Goal: Information Seeking & Learning: Find specific page/section

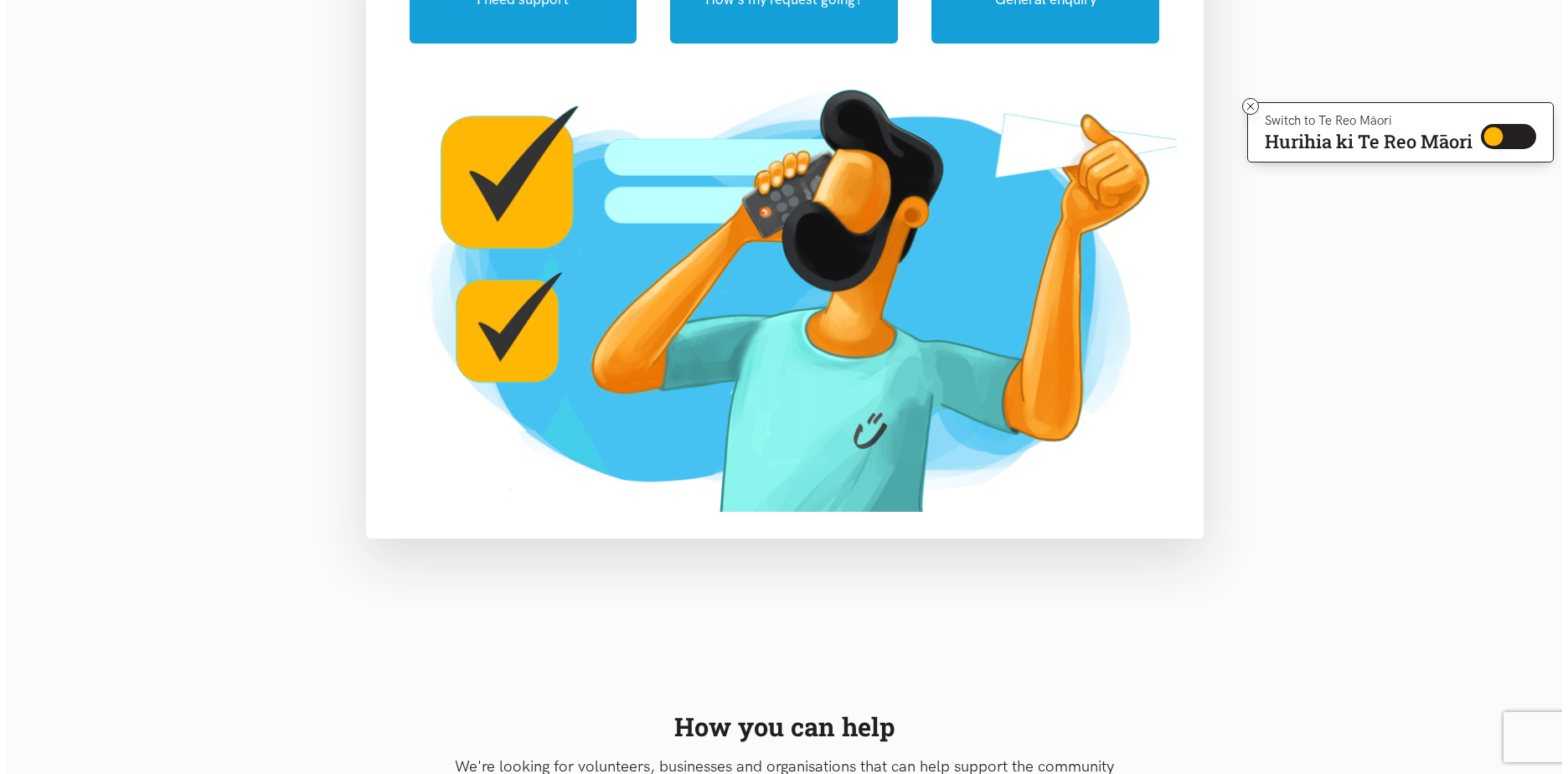
scroll to position [5, 0]
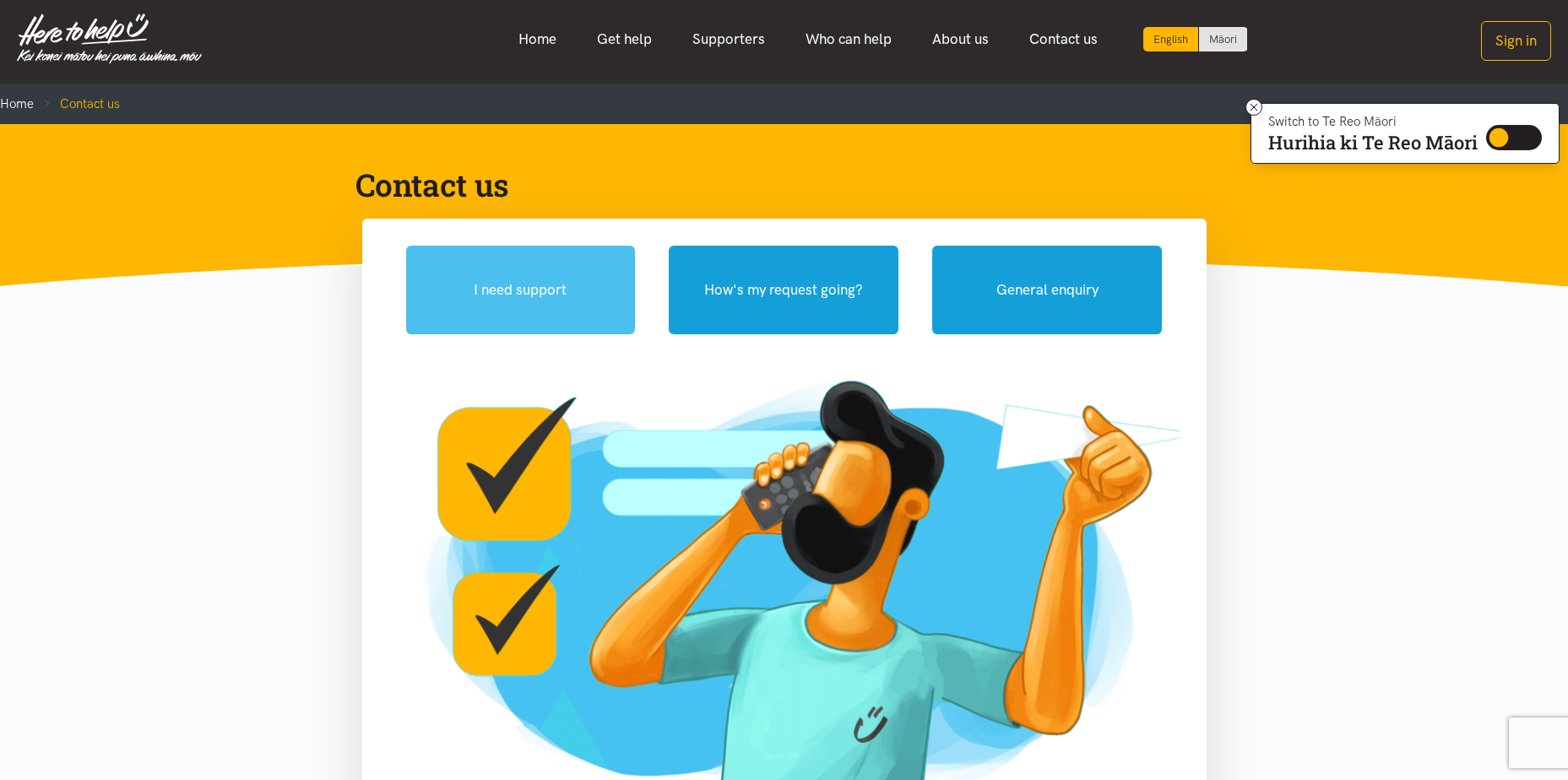
click at [541, 284] on button "I need support" at bounding box center [521, 290] width 229 height 88
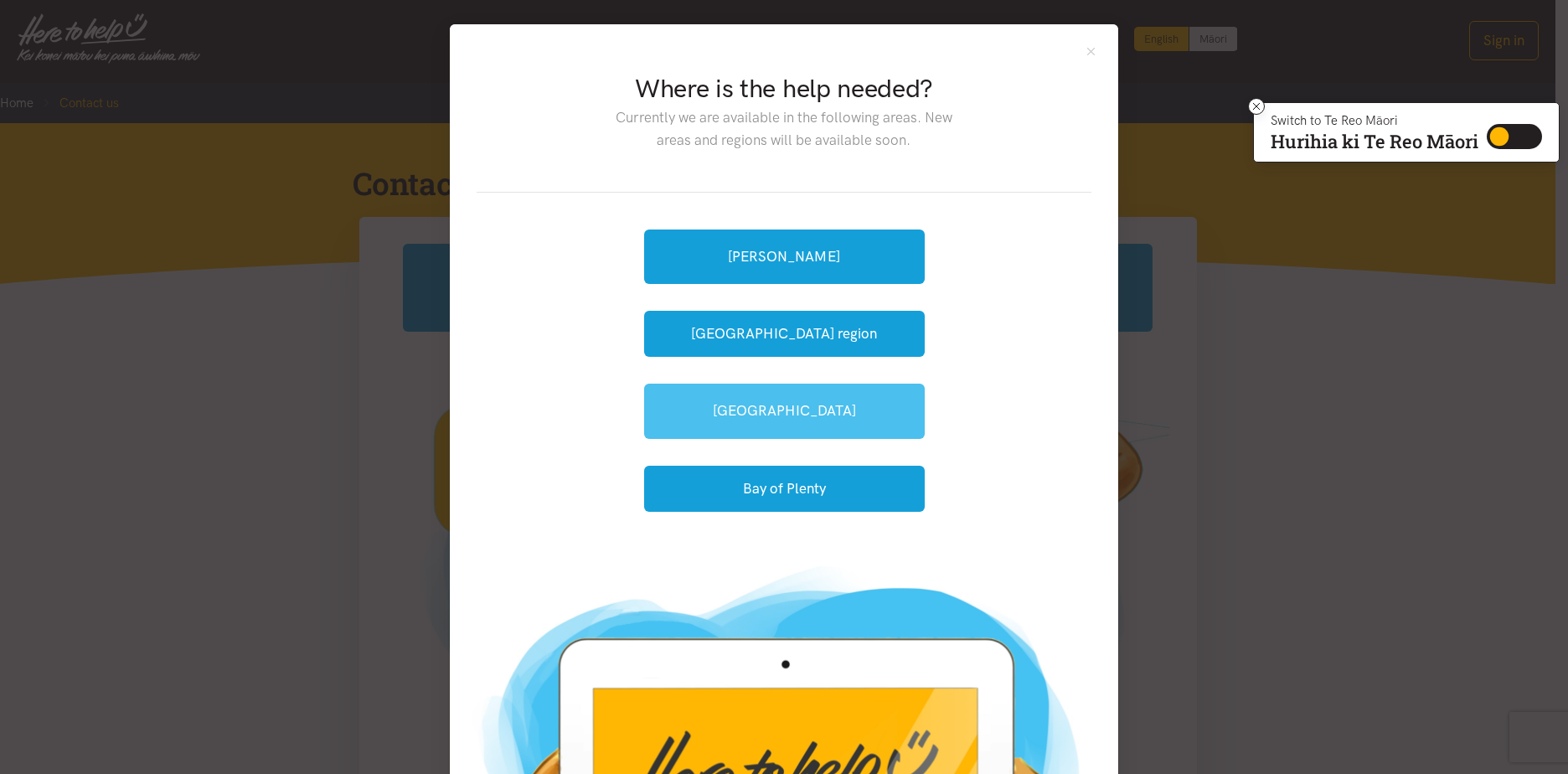
click at [807, 417] on link "[GEOGRAPHIC_DATA]" at bounding box center [784, 411] width 281 height 54
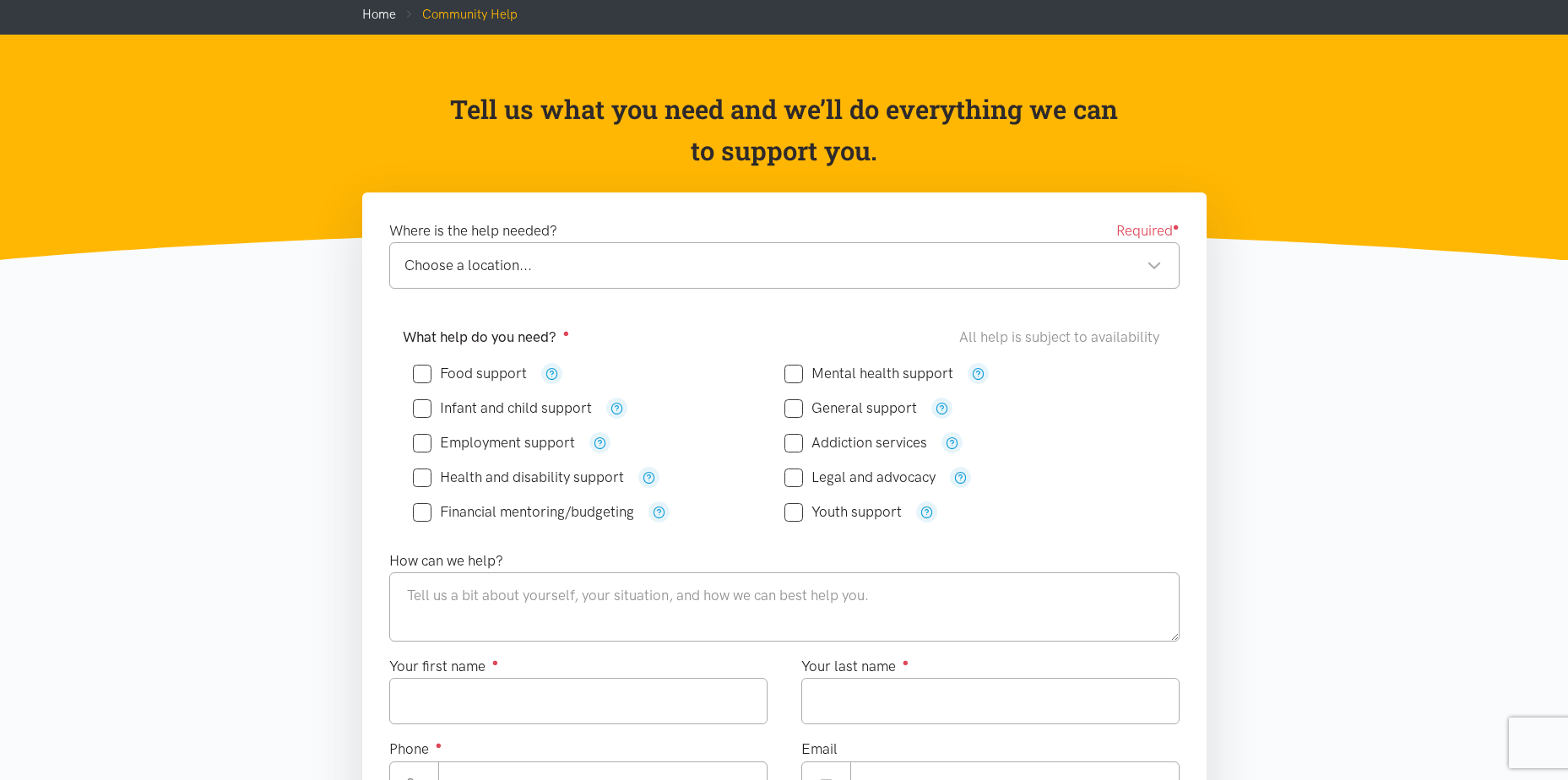
scroll to position [85, 0]
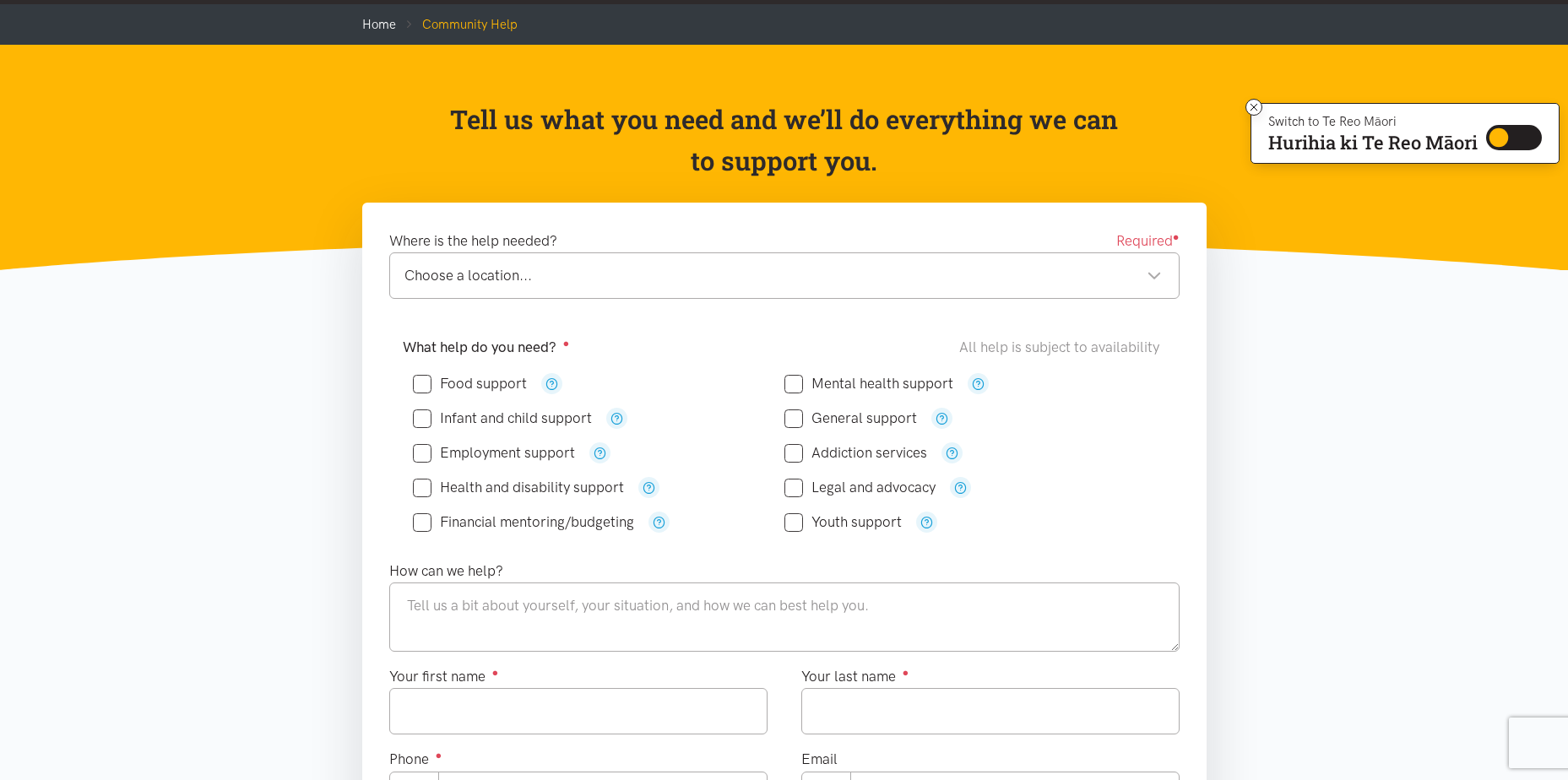
click at [826, 412] on input "General support" at bounding box center [851, 418] width 132 height 14
click at [842, 415] on input "General support" at bounding box center [851, 418] width 132 height 14
checkbox input "false"
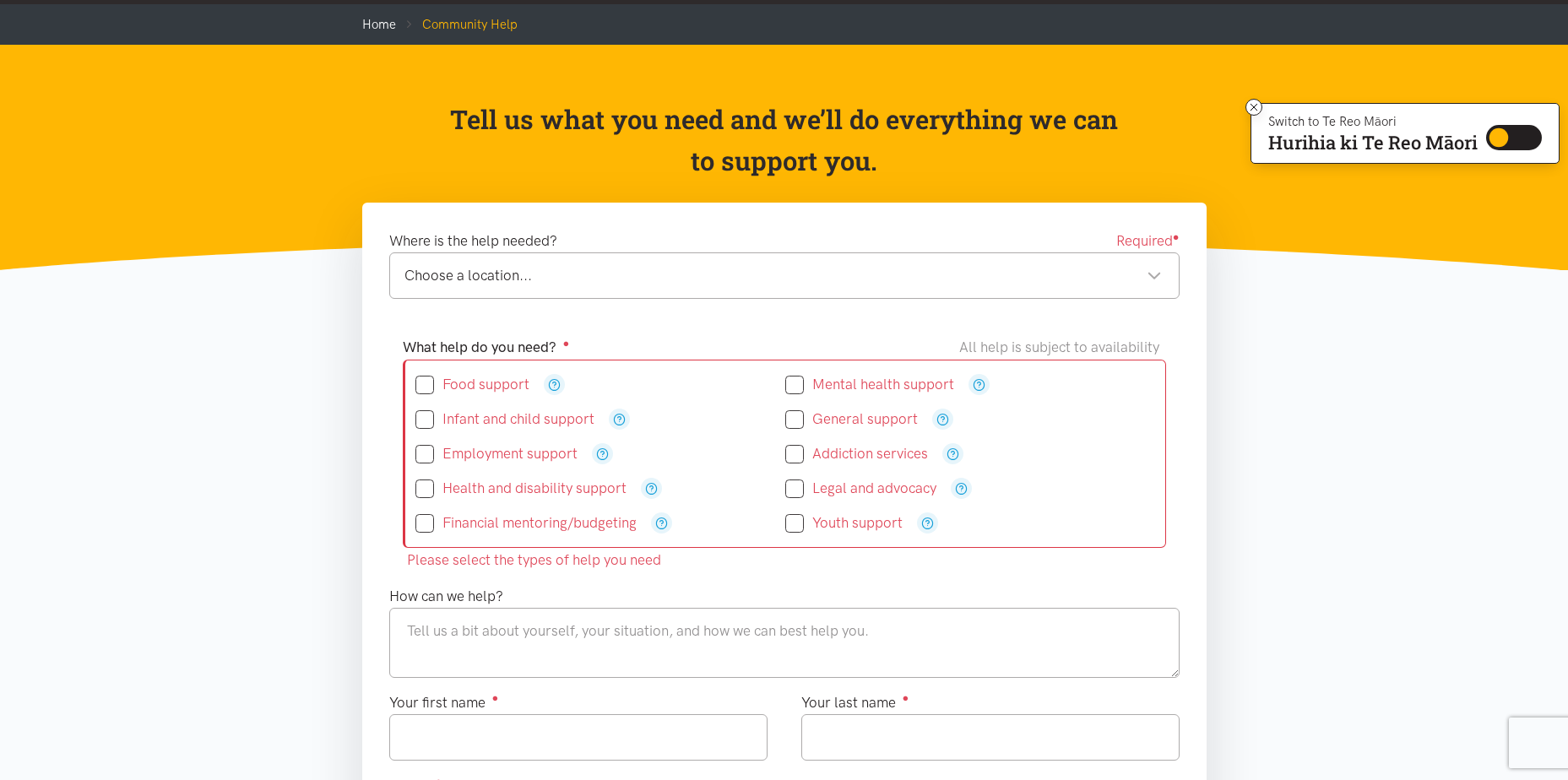
click at [703, 420] on div "Infant and child support" at bounding box center [600, 419] width 370 height 21
click at [710, 314] on div "Where is the help needed? Required ● Choose a location... Choose a location... …" at bounding box center [784, 277] width 824 height 96
drag, startPoint x: 653, startPoint y: 545, endPoint x: 657, endPoint y: 574, distance: 29.3
click at [657, 574] on div "What help do you need? ● All help is subject to availability Food support" at bounding box center [784, 455] width 824 height 259
click at [294, 585] on section "Please select the types of help you need Where is the help needed? Required ● C…" at bounding box center [784, 760] width 1568 height 1114
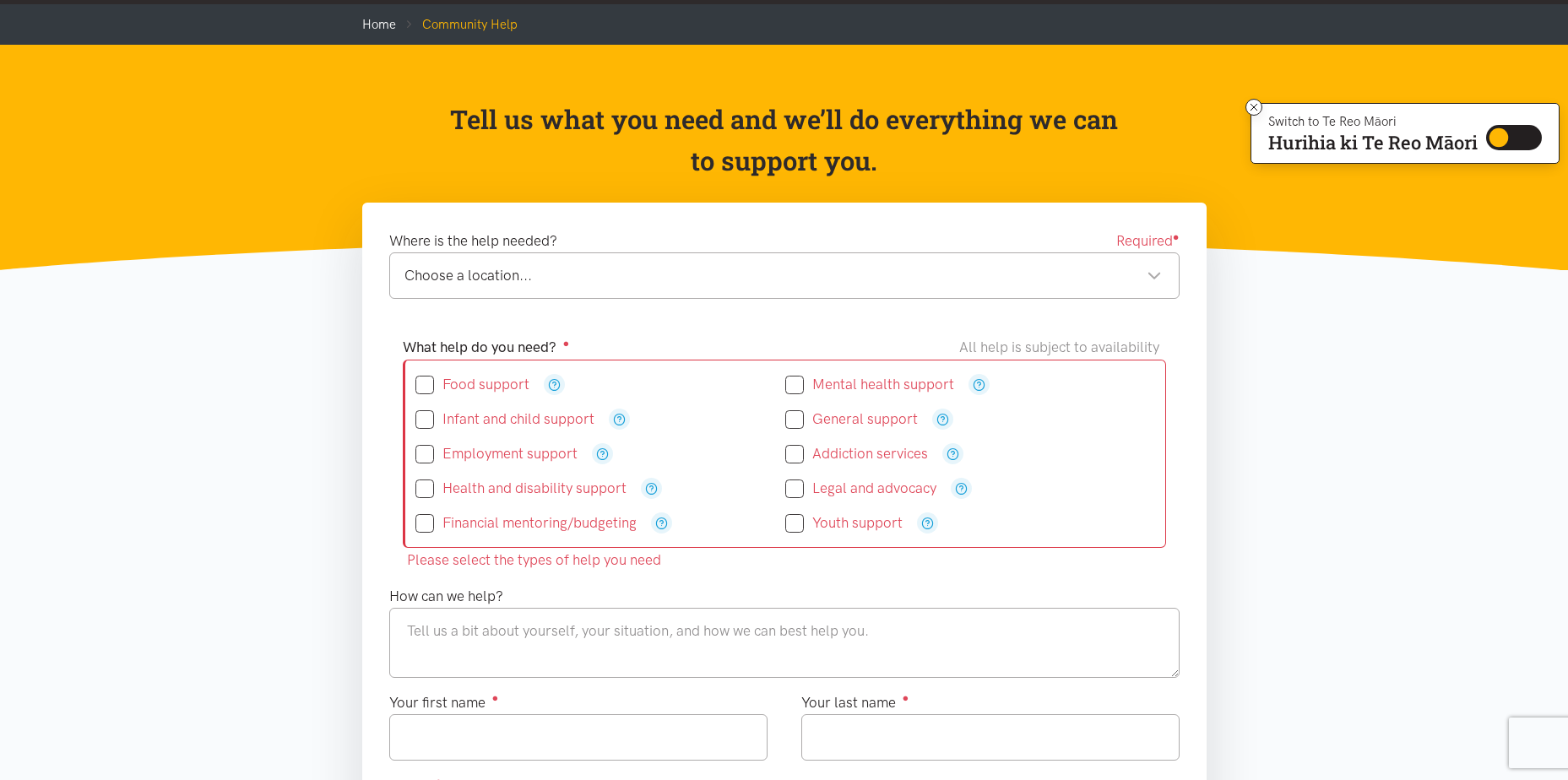
drag, startPoint x: 294, startPoint y: 581, endPoint x: 312, endPoint y: 558, distance: 29.2
click at [295, 581] on section "Please select the types of help you need Where is the help needed? Required ● C…" at bounding box center [784, 760] width 1568 height 1114
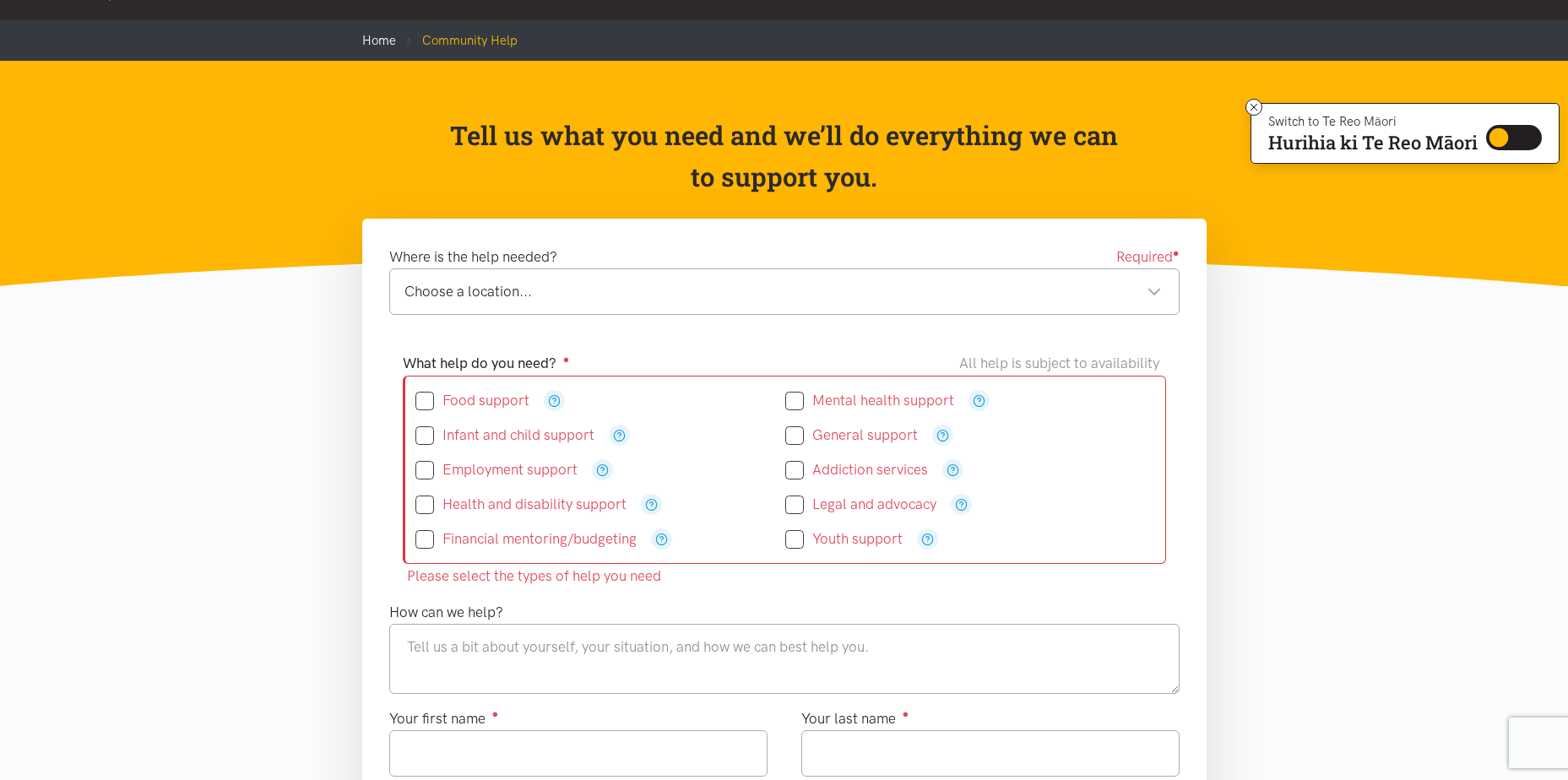
scroll to position [0, 0]
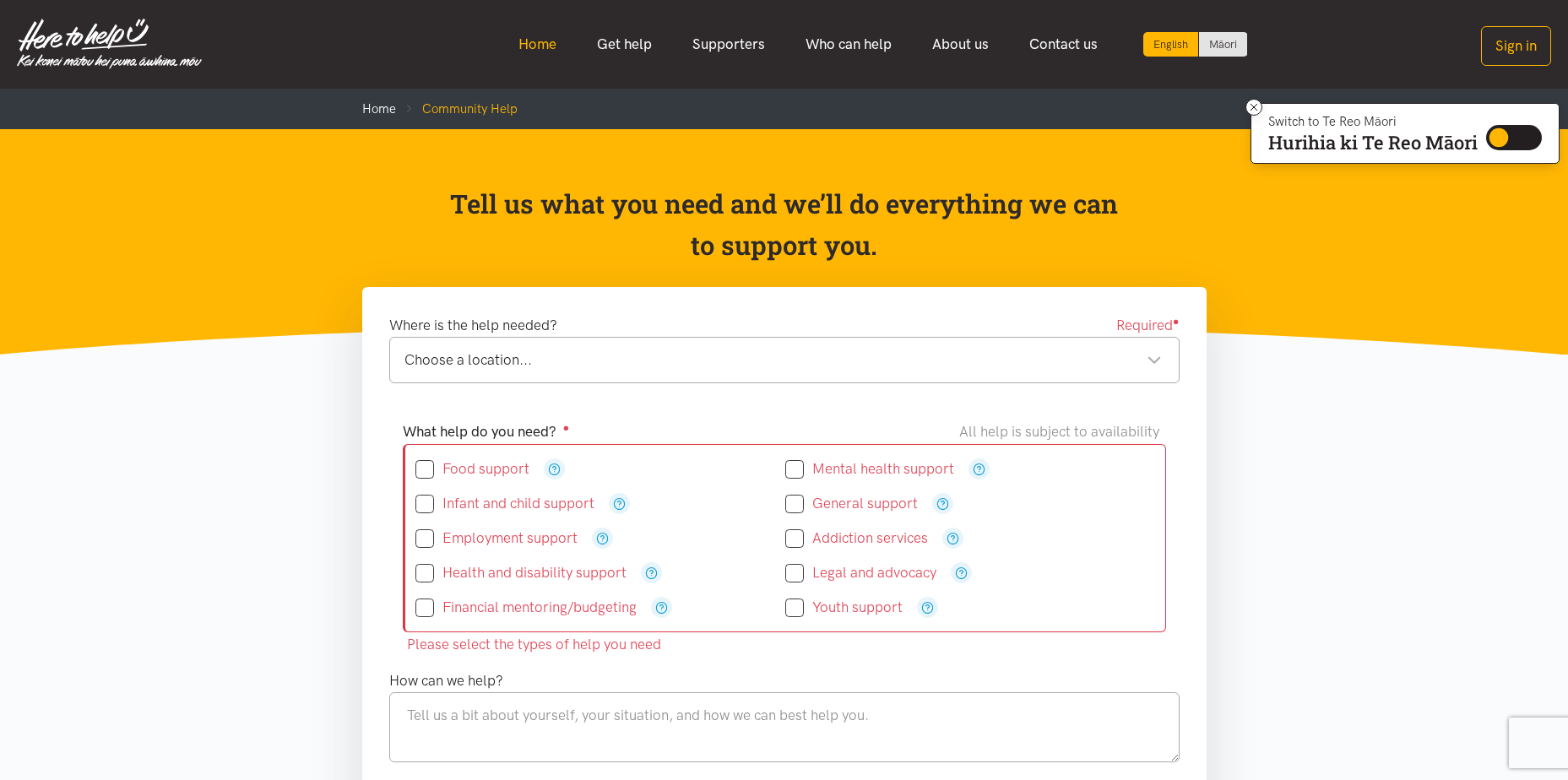
click at [544, 42] on link "Home" at bounding box center [537, 44] width 79 height 36
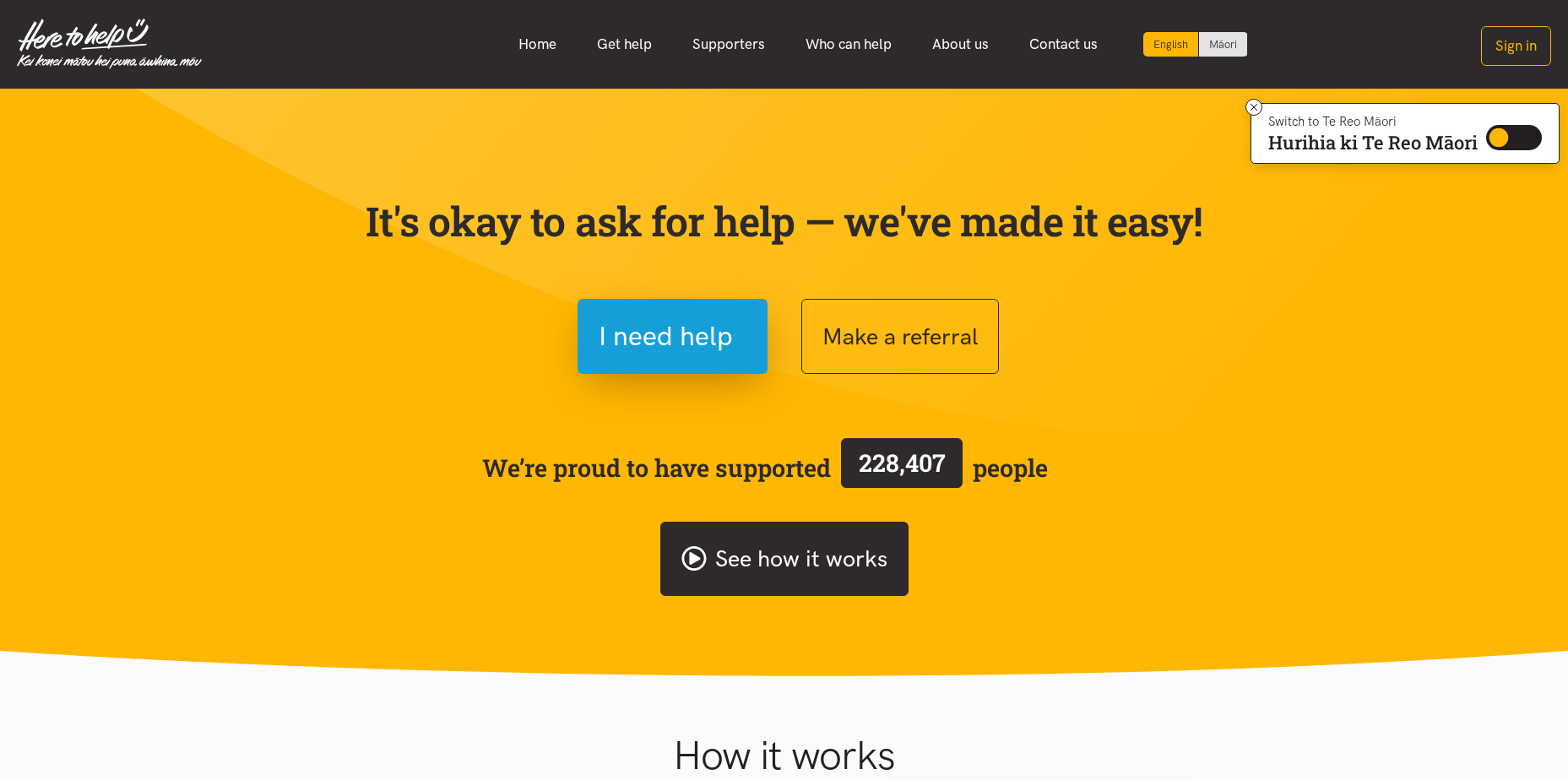
click at [757, 563] on link "See how it works" at bounding box center [784, 559] width 248 height 75
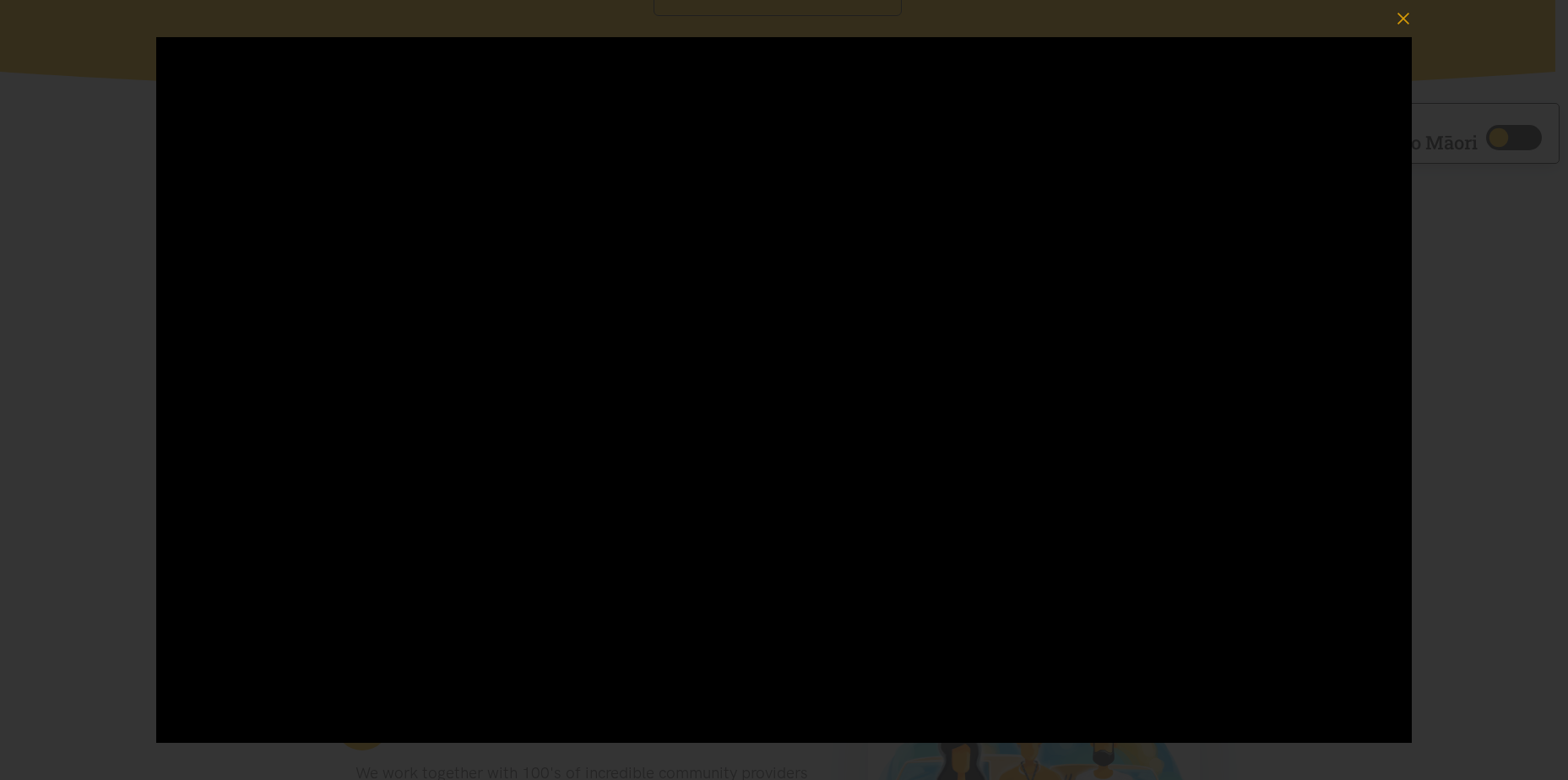
scroll to position [591, 0]
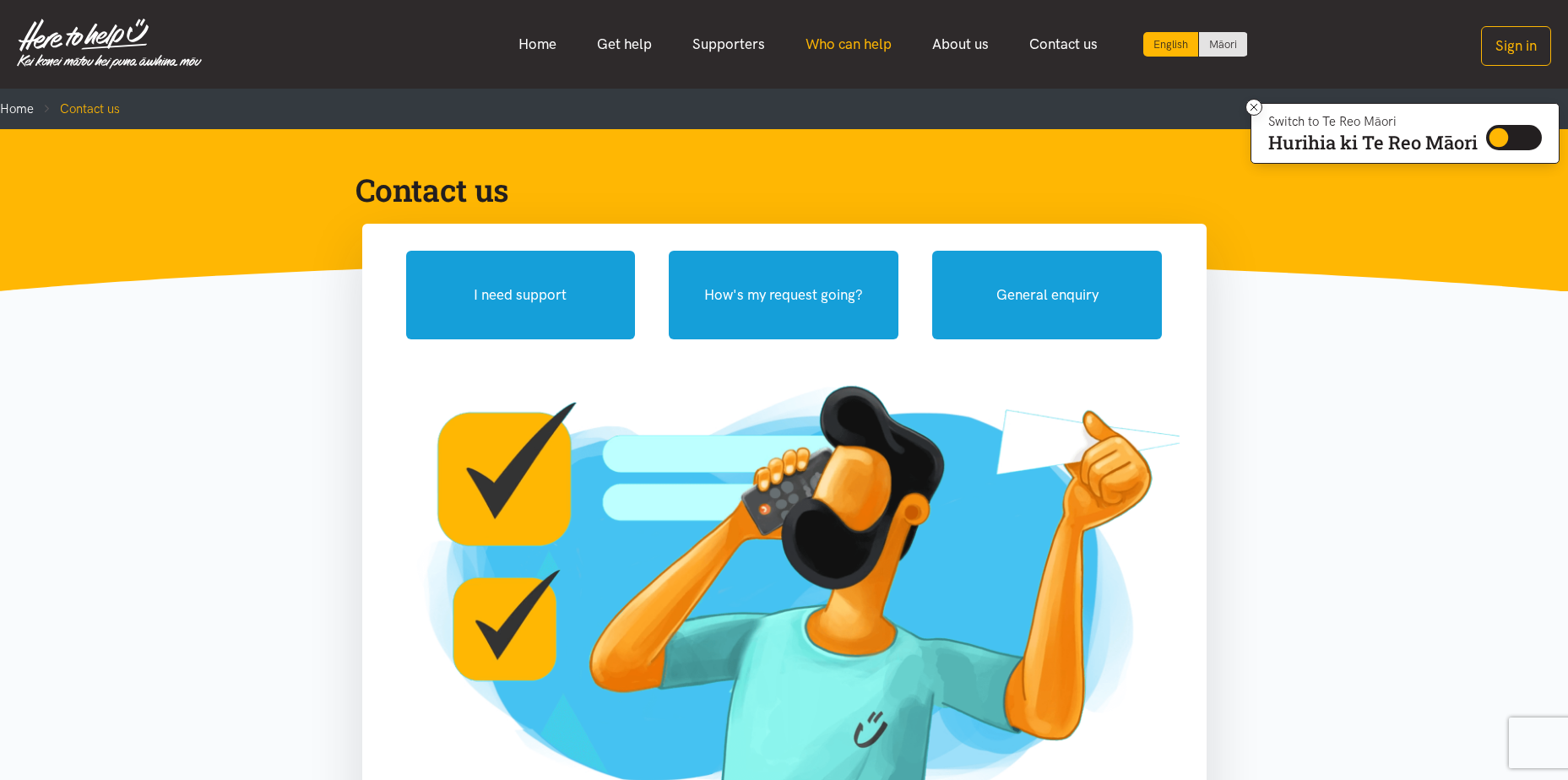
click at [867, 49] on link "Who can help" at bounding box center [849, 44] width 127 height 36
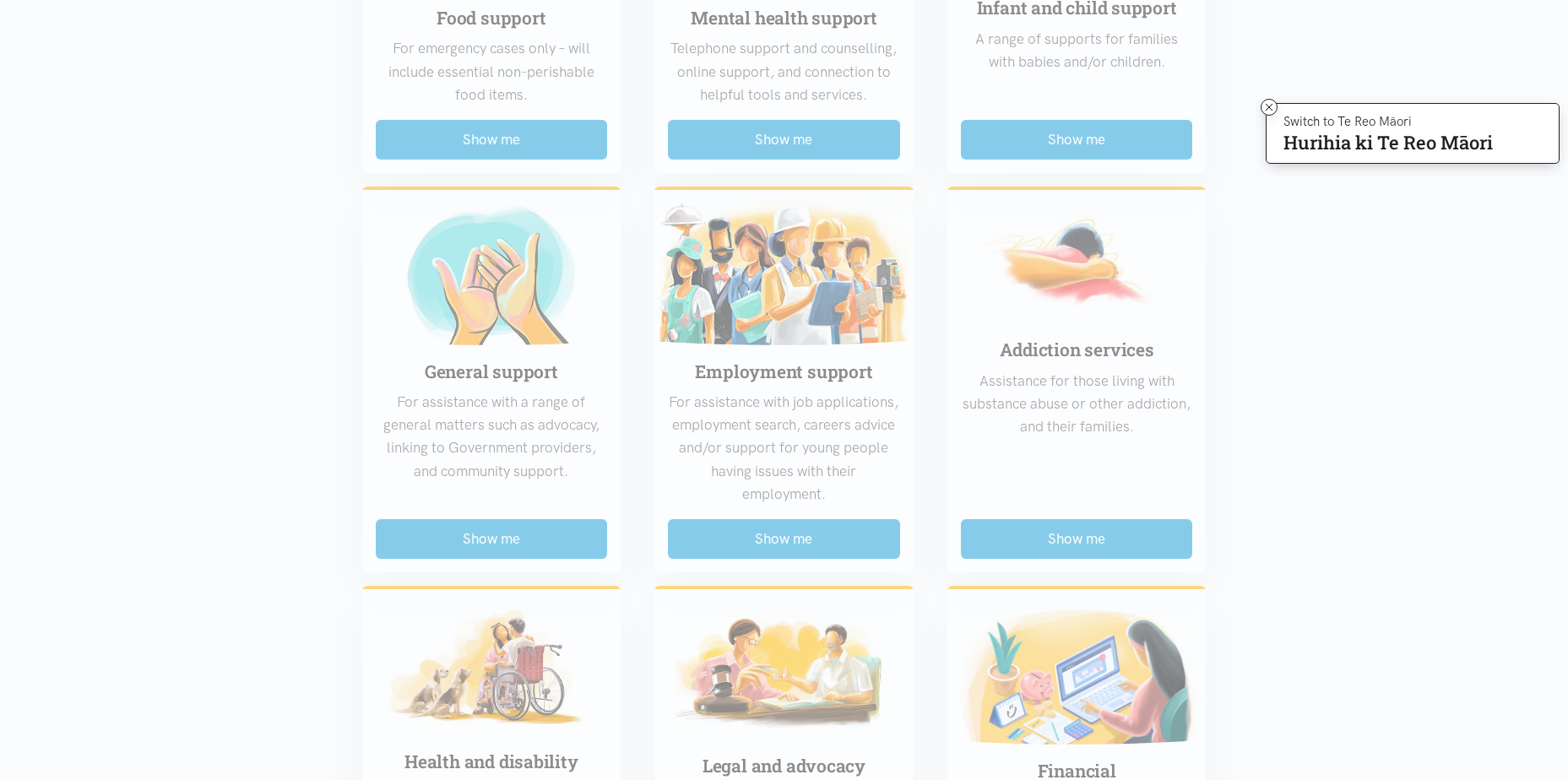
scroll to position [676, 0]
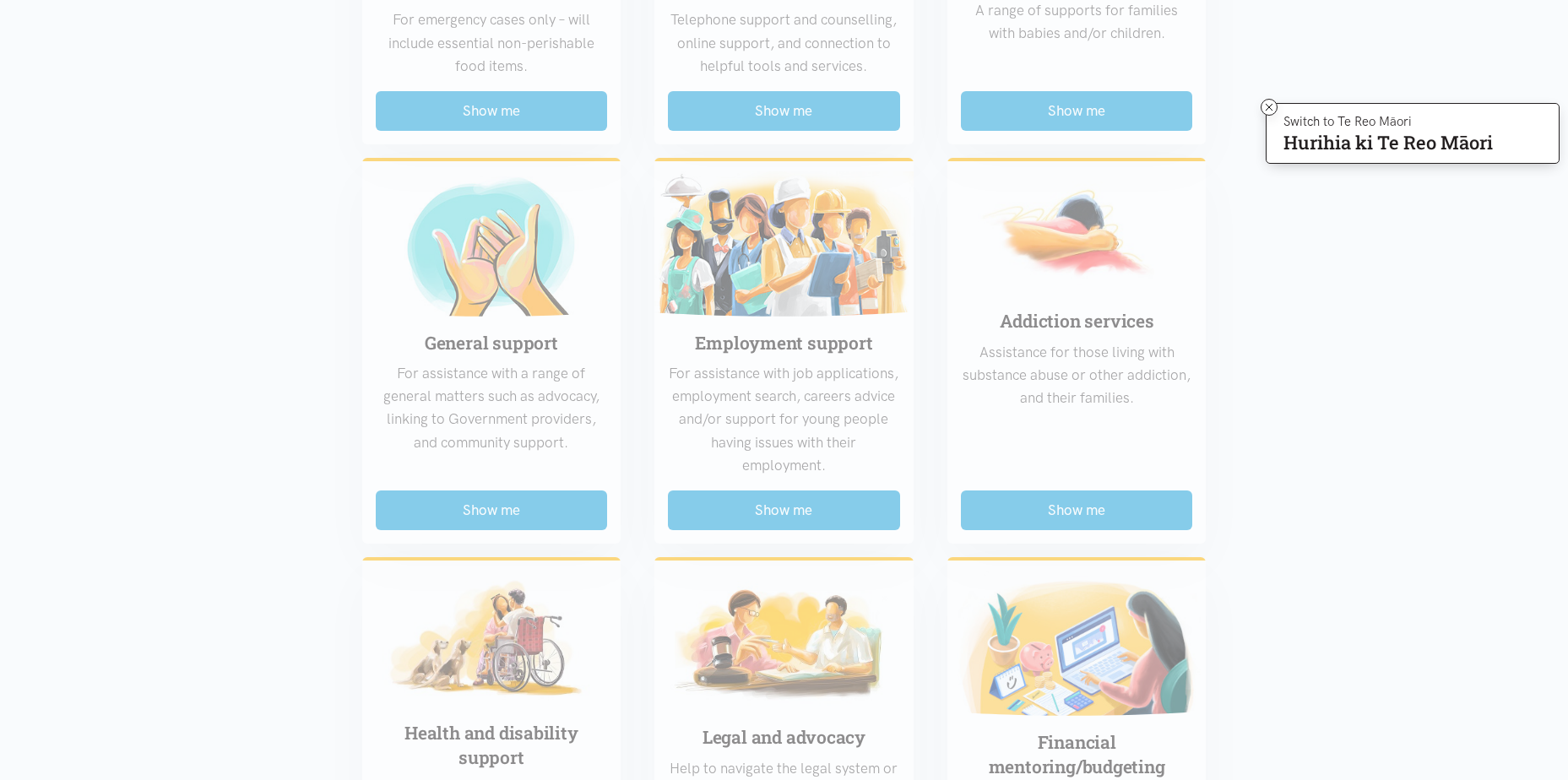
click at [538, 521] on div "Food support For emergency cases only – will include essential non-perishable f…" at bounding box center [784, 521] width 878 height 1462
click at [477, 506] on div "Food support For emergency cases only – will include essential non-perishable f…" at bounding box center [784, 521] width 878 height 1462
drag, startPoint x: 1267, startPoint y: 110, endPoint x: 957, endPoint y: 270, distance: 348.9
click at [1266, 110] on icon at bounding box center [1270, 108] width 12 height 12
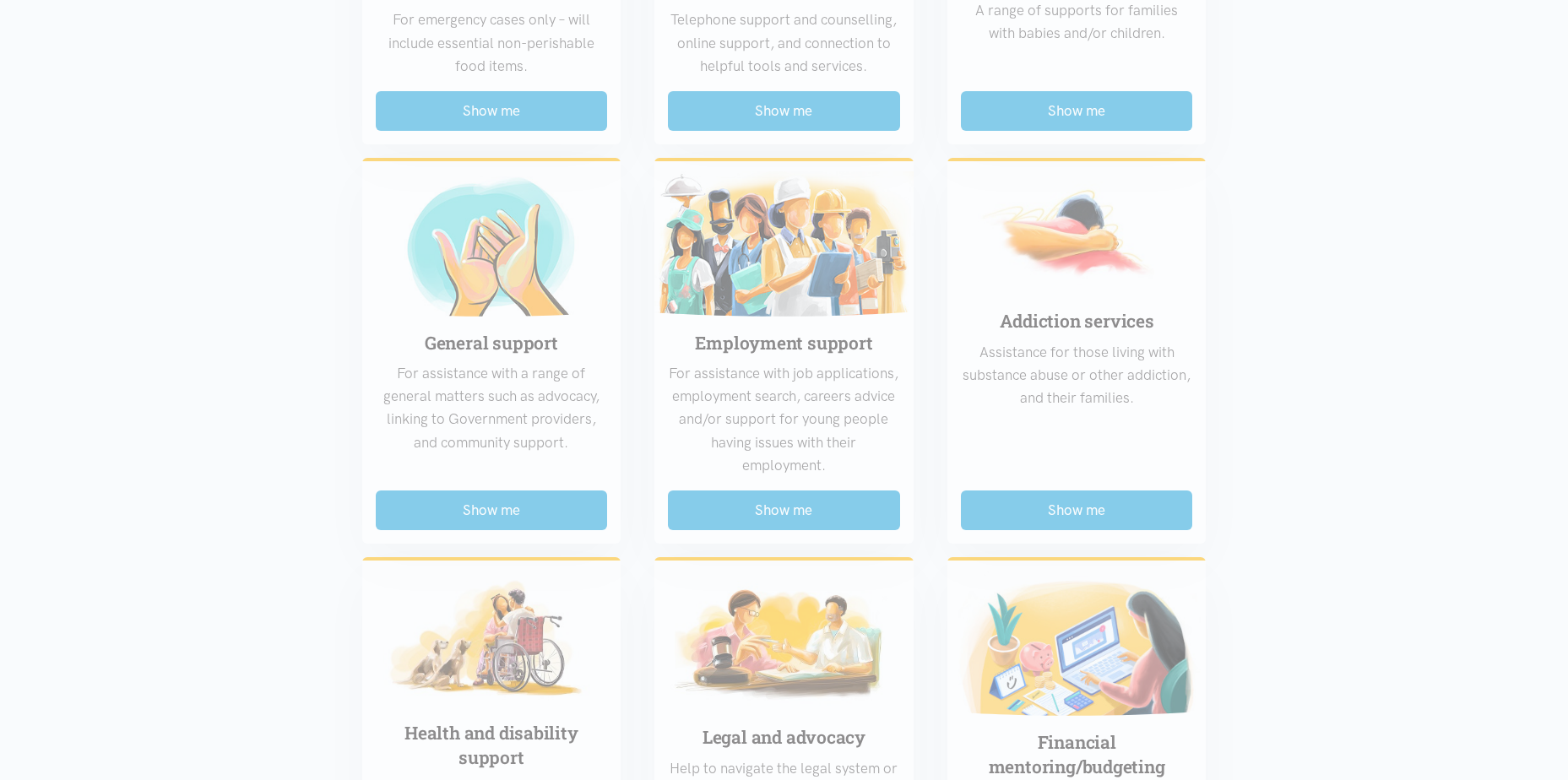
click at [470, 510] on div "Food support For emergency cases only – will include essential non-perishable f…" at bounding box center [784, 521] width 878 height 1462
click at [798, 499] on div "Food support For emergency cases only – will include essential non-perishable f…" at bounding box center [784, 521] width 878 height 1462
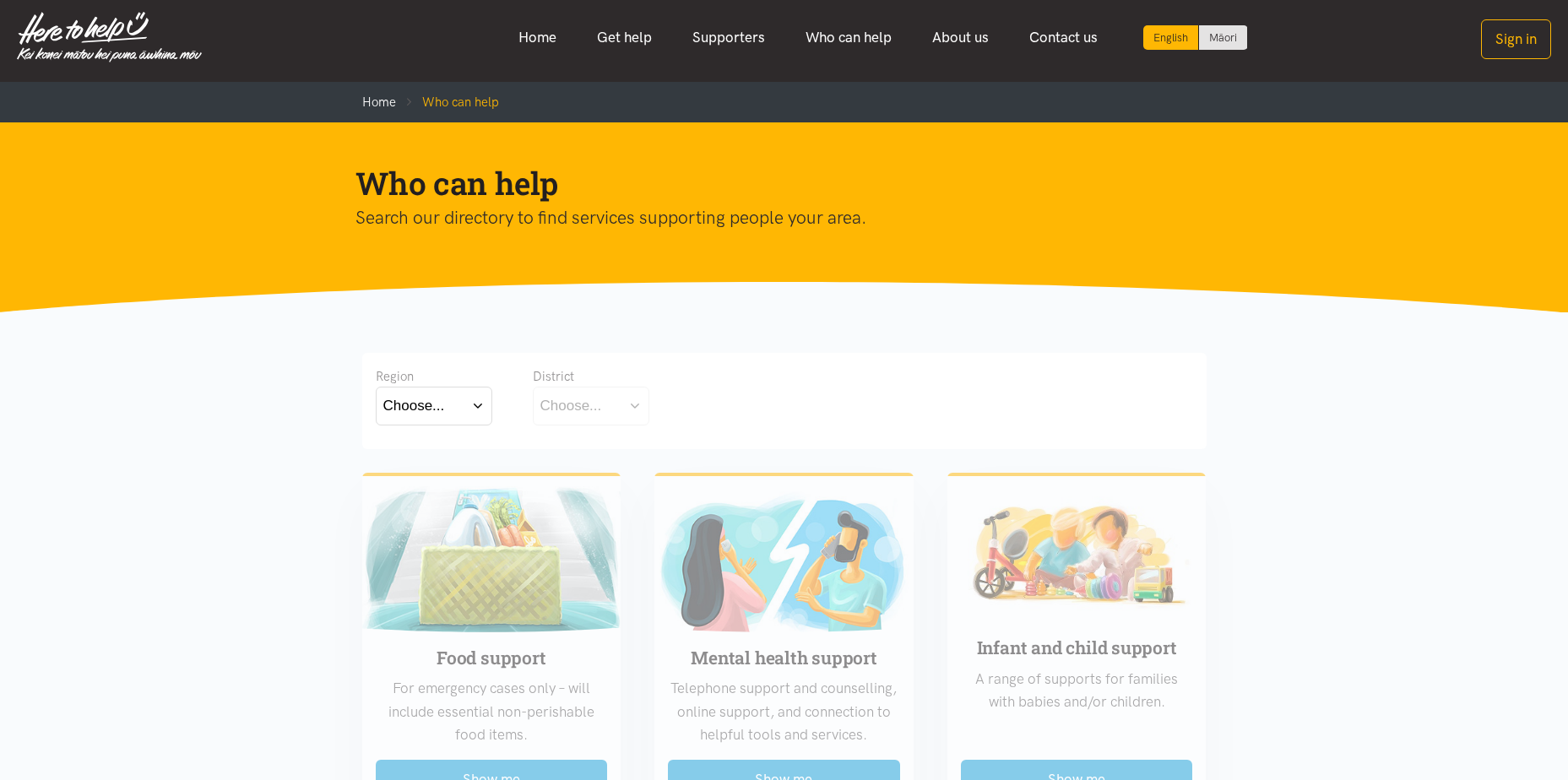
scroll to position [0, 0]
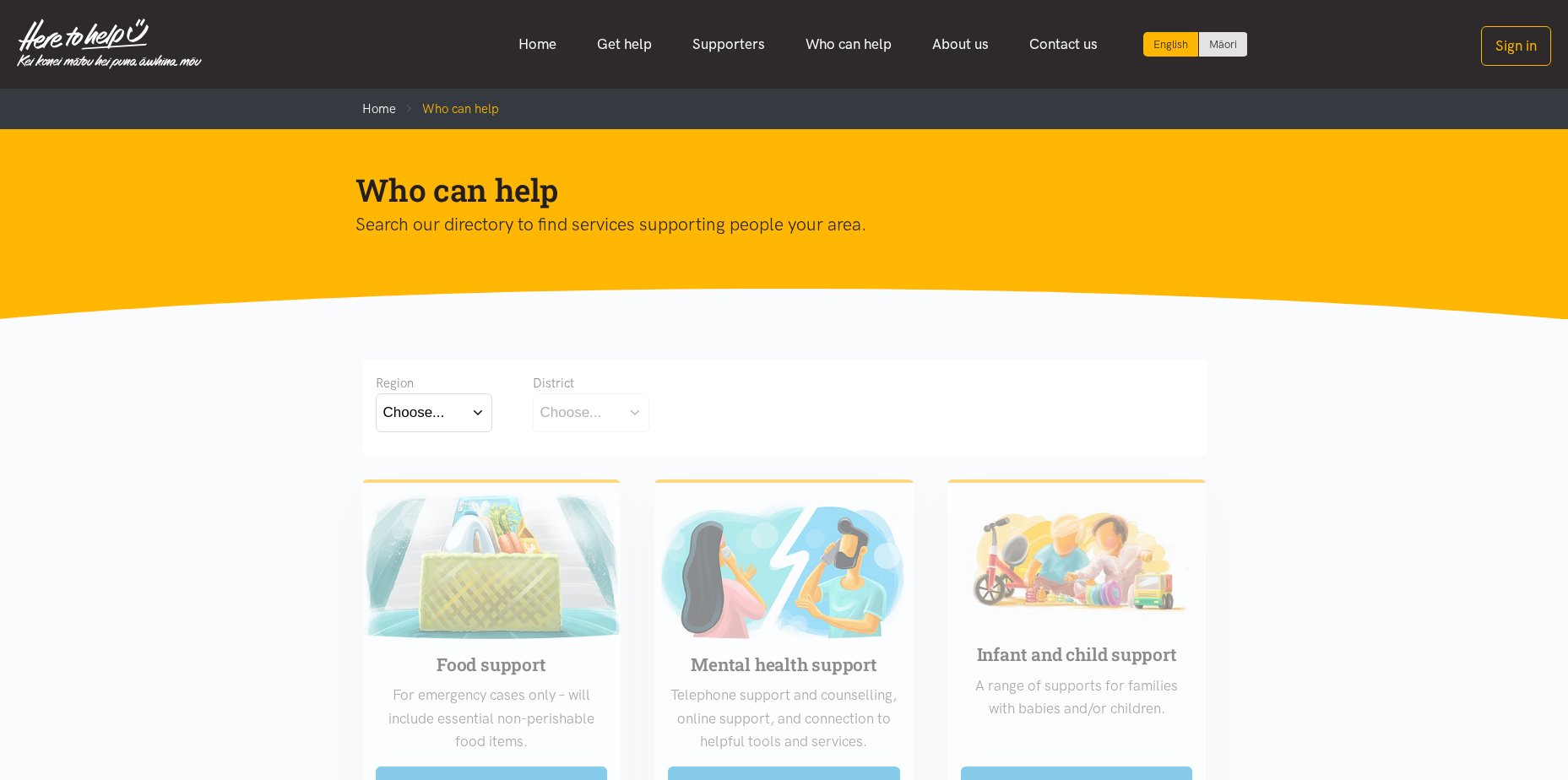
click at [462, 413] on button "Choose..." at bounding box center [434, 412] width 116 height 38
drag, startPoint x: 439, startPoint y: 469, endPoint x: 445, endPoint y: 460, distance: 10.8
click at [439, 467] on label "Bay of Plenty" at bounding box center [429, 461] width 93 height 21
click at [0, 0] on input "Bay of Plenty" at bounding box center [0, 0] width 0 height 0
click at [658, 414] on button "Choose..." at bounding box center [617, 412] width 169 height 38
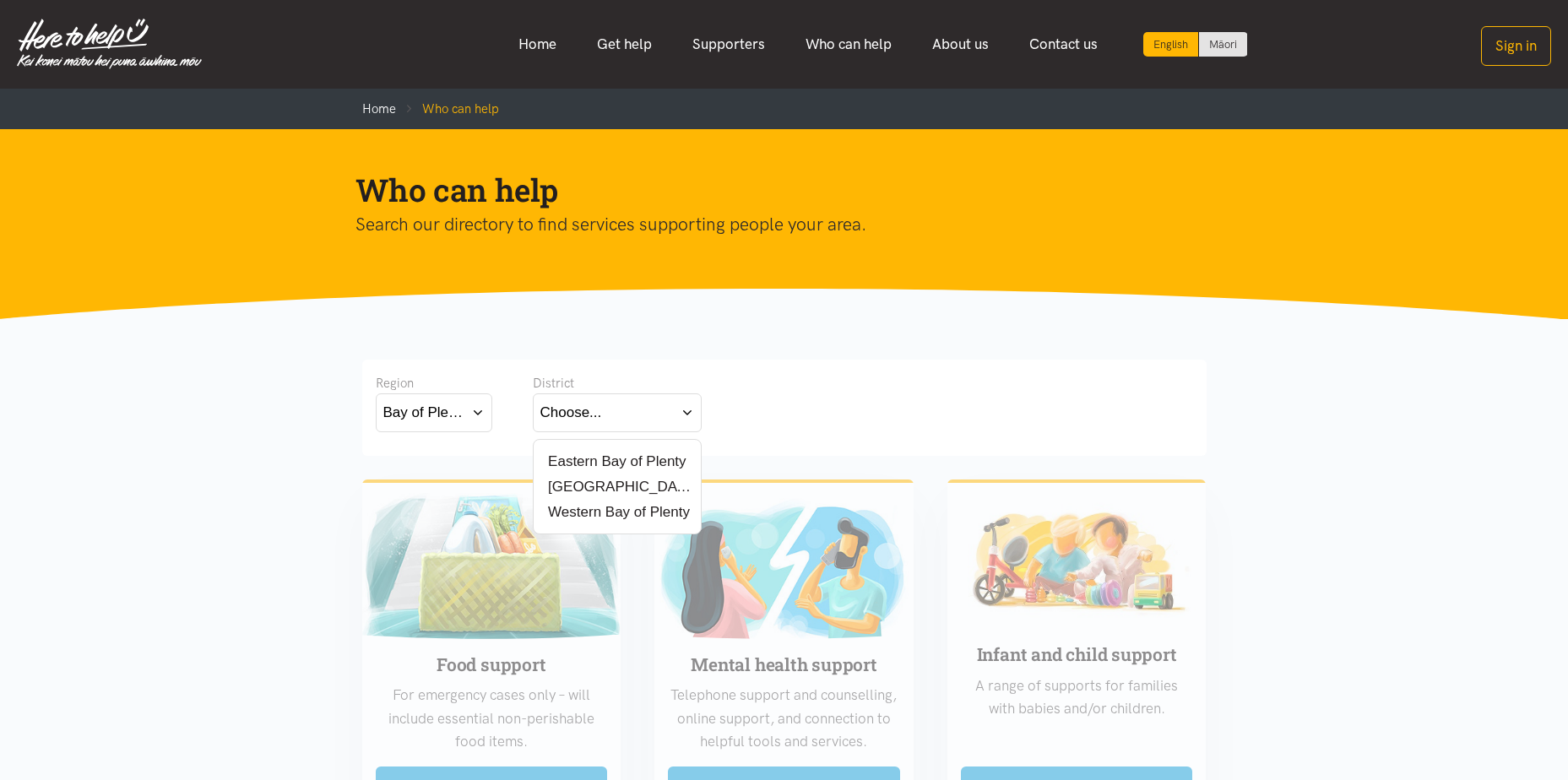
click at [633, 484] on div "[GEOGRAPHIC_DATA]" at bounding box center [618, 487] width 154 height 21
click at [593, 483] on label "[GEOGRAPHIC_DATA]" at bounding box center [618, 487] width 154 height 21
click at [0, 0] on input "[GEOGRAPHIC_DATA]" at bounding box center [0, 0] width 0 height 0
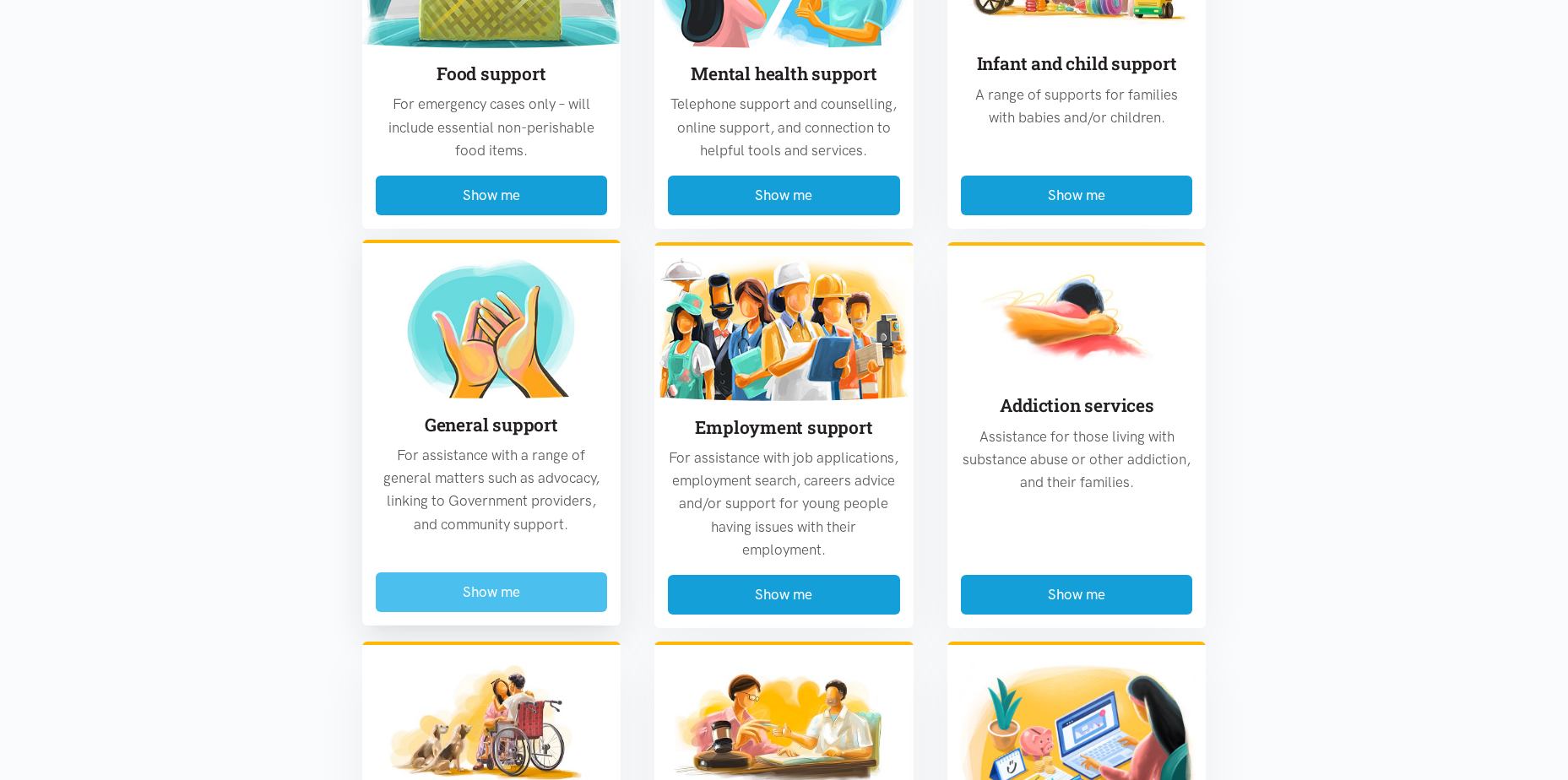
click at [501, 607] on button "Show me" at bounding box center [491, 592] width 232 height 40
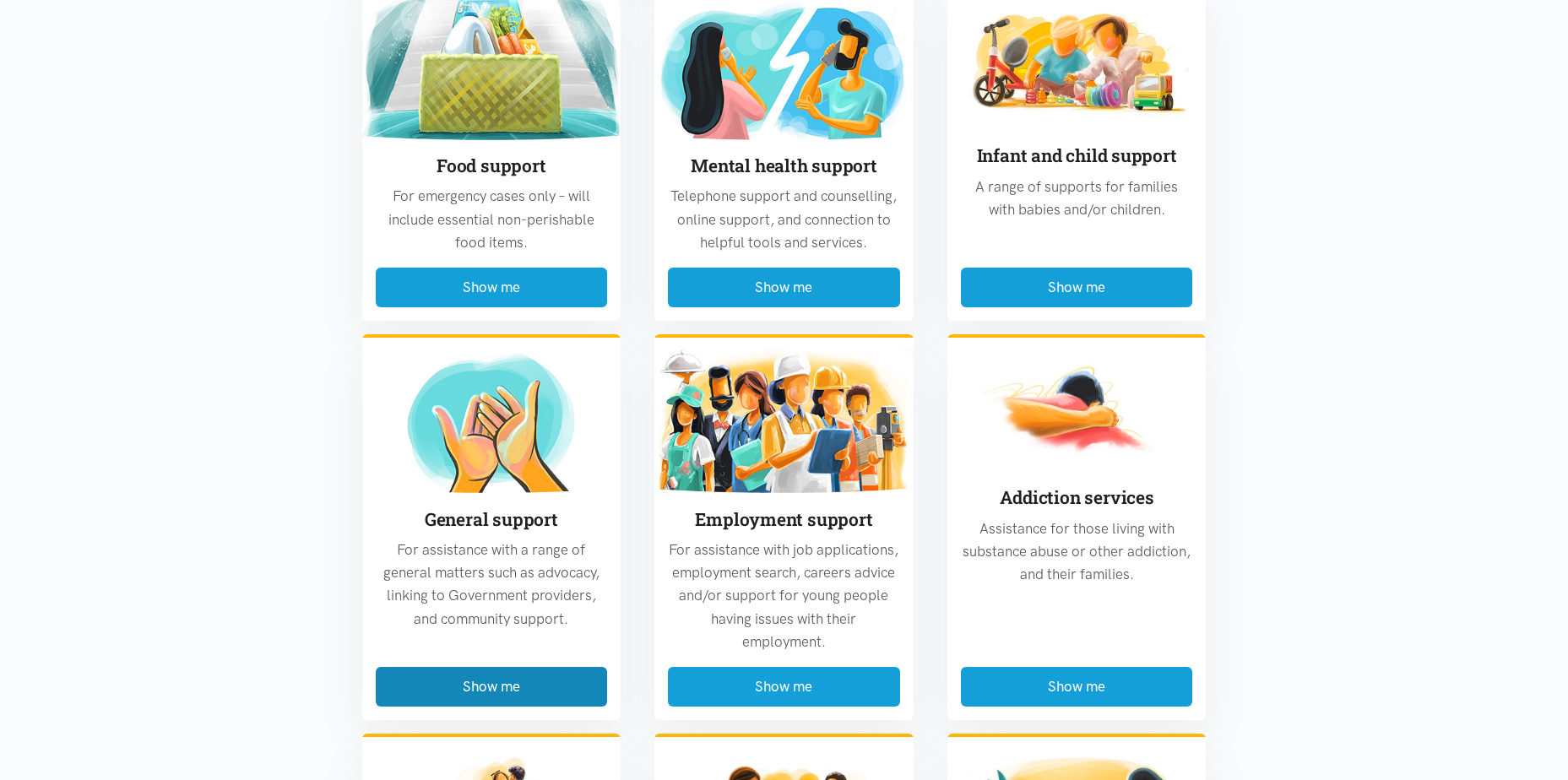
scroll to position [3959, 0]
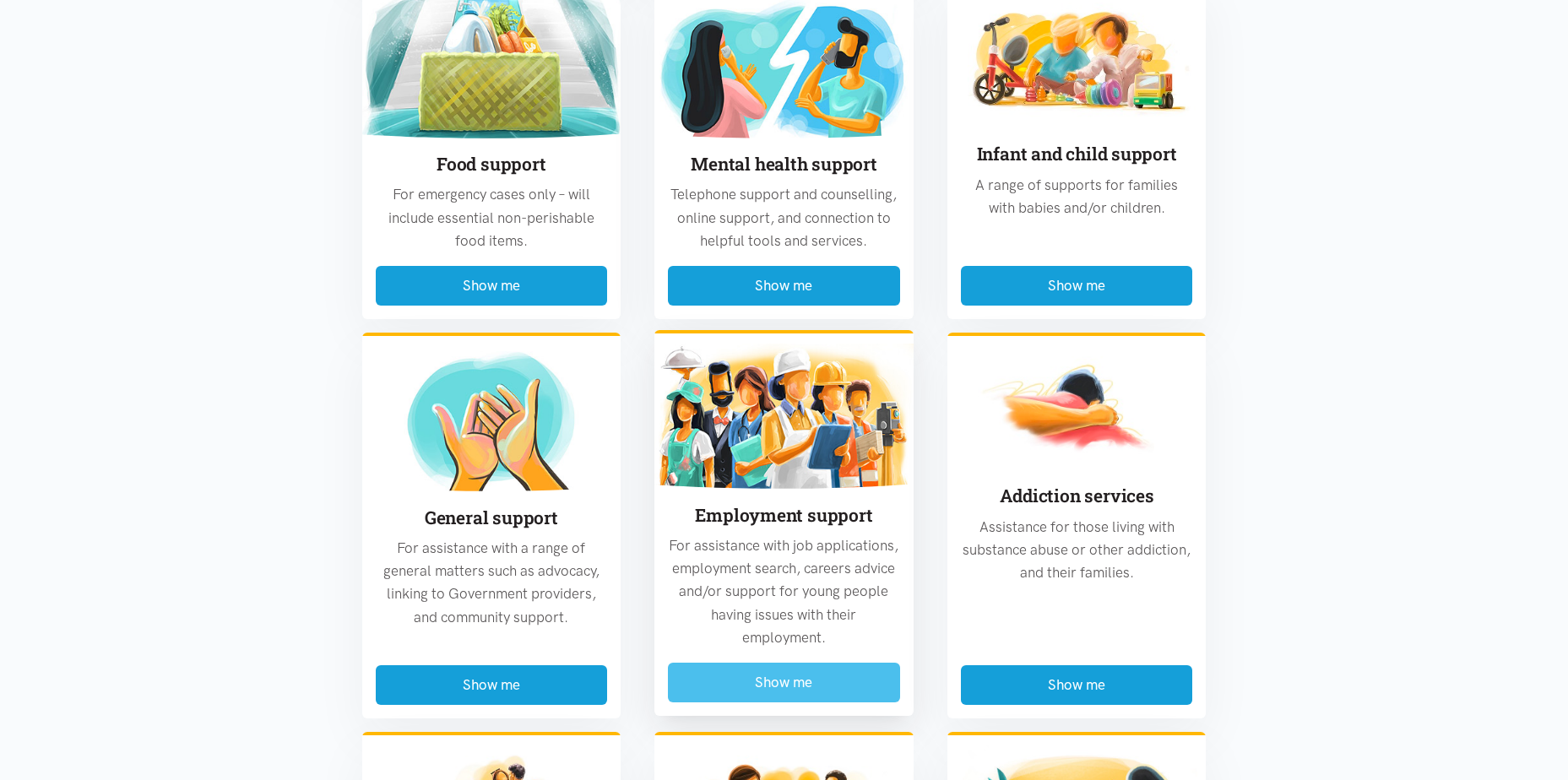
click at [742, 663] on button "Show me" at bounding box center [784, 682] width 232 height 40
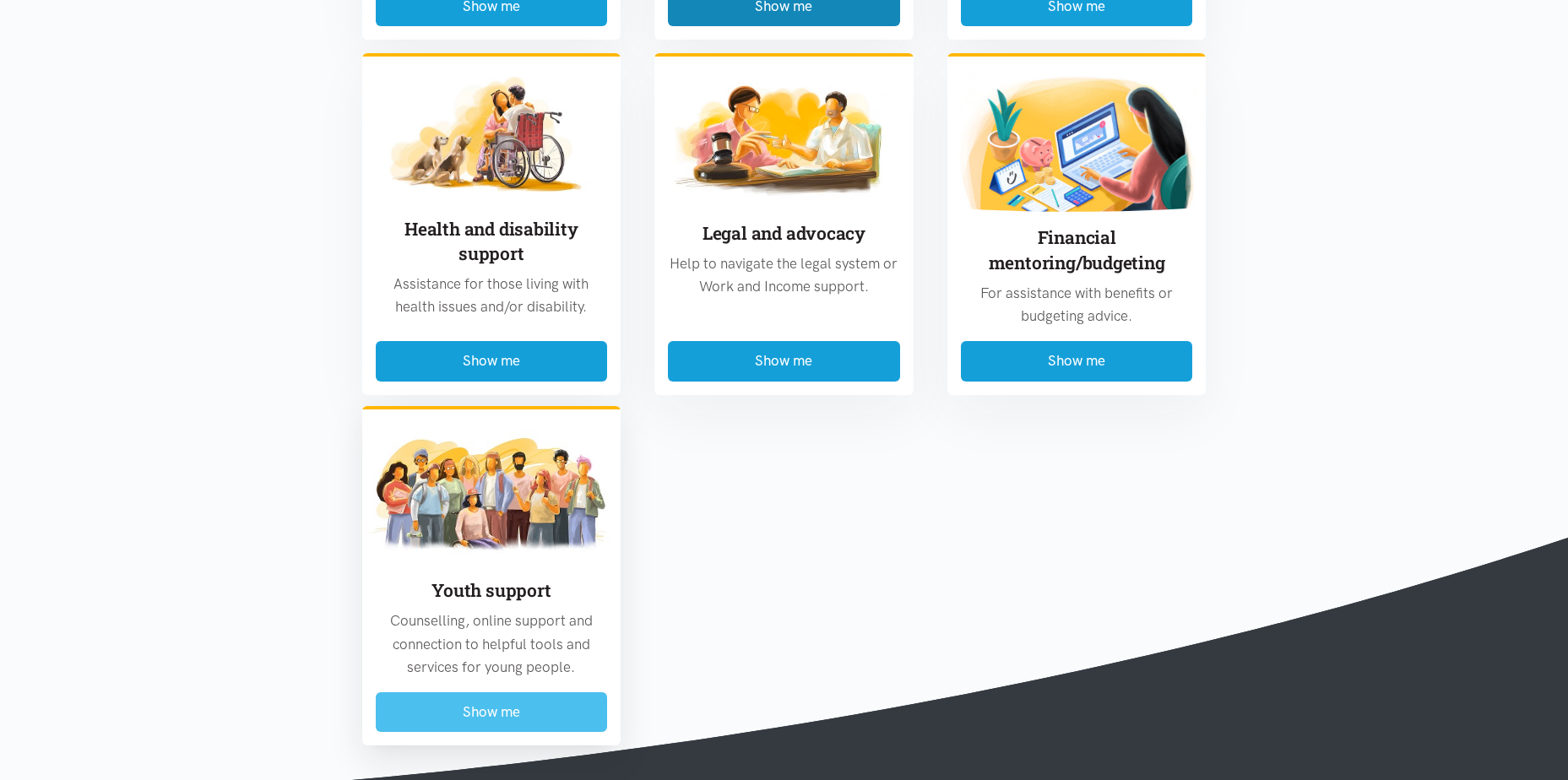
scroll to position [3283, 0]
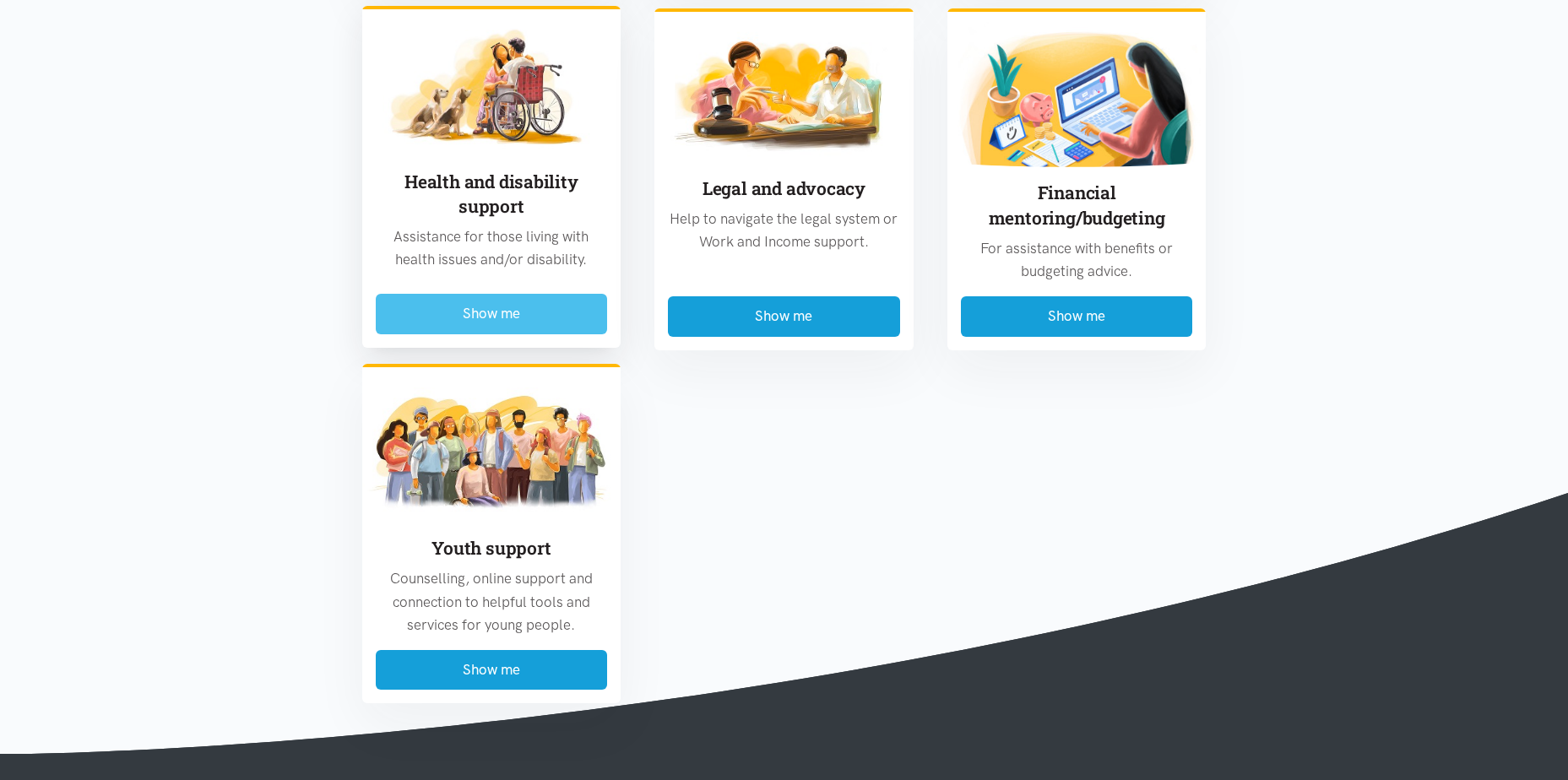
click at [509, 294] on button "Show me" at bounding box center [491, 313] width 232 height 40
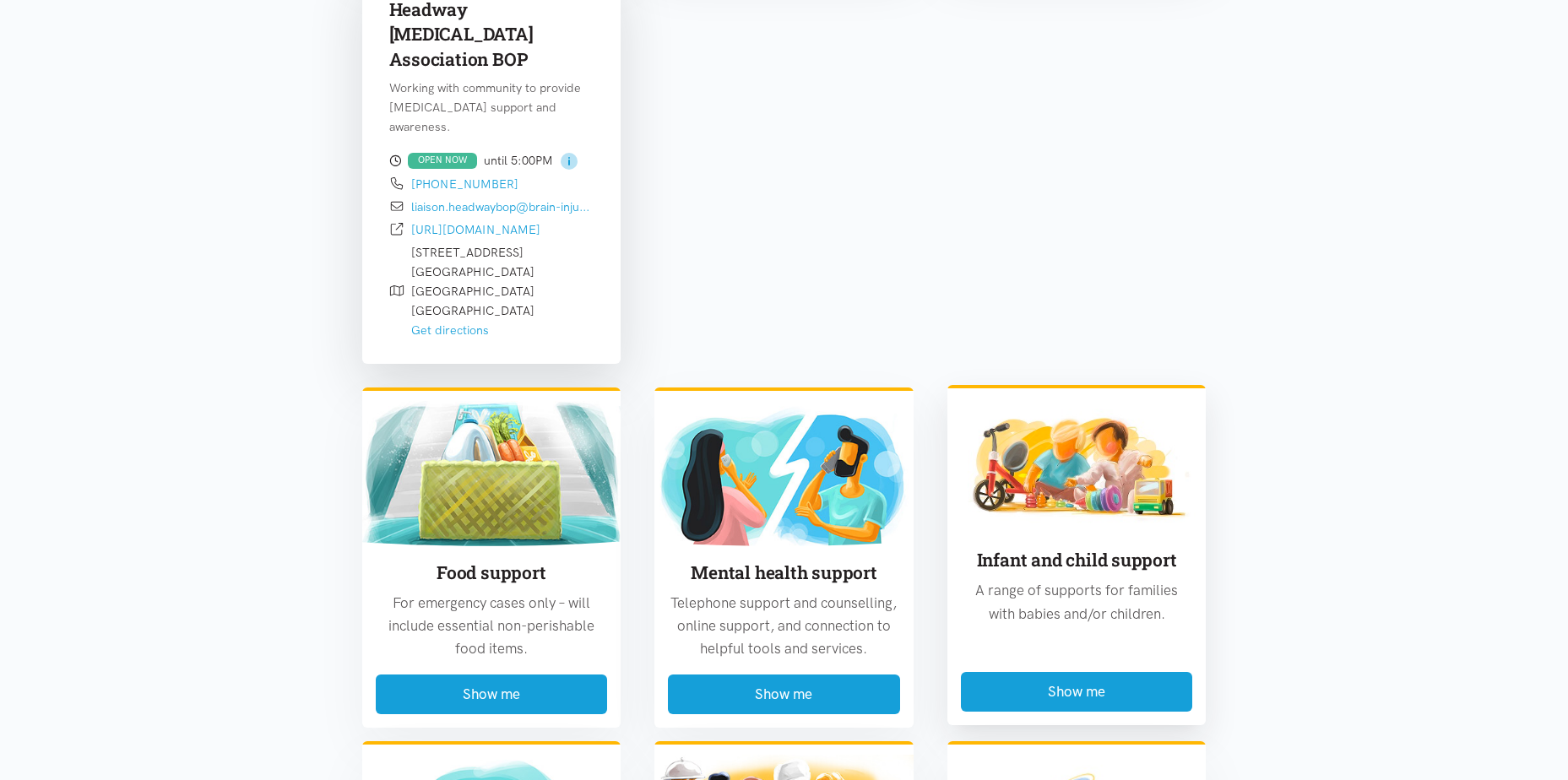
scroll to position [3115, 0]
